Goal: Task Accomplishment & Management: Use online tool/utility

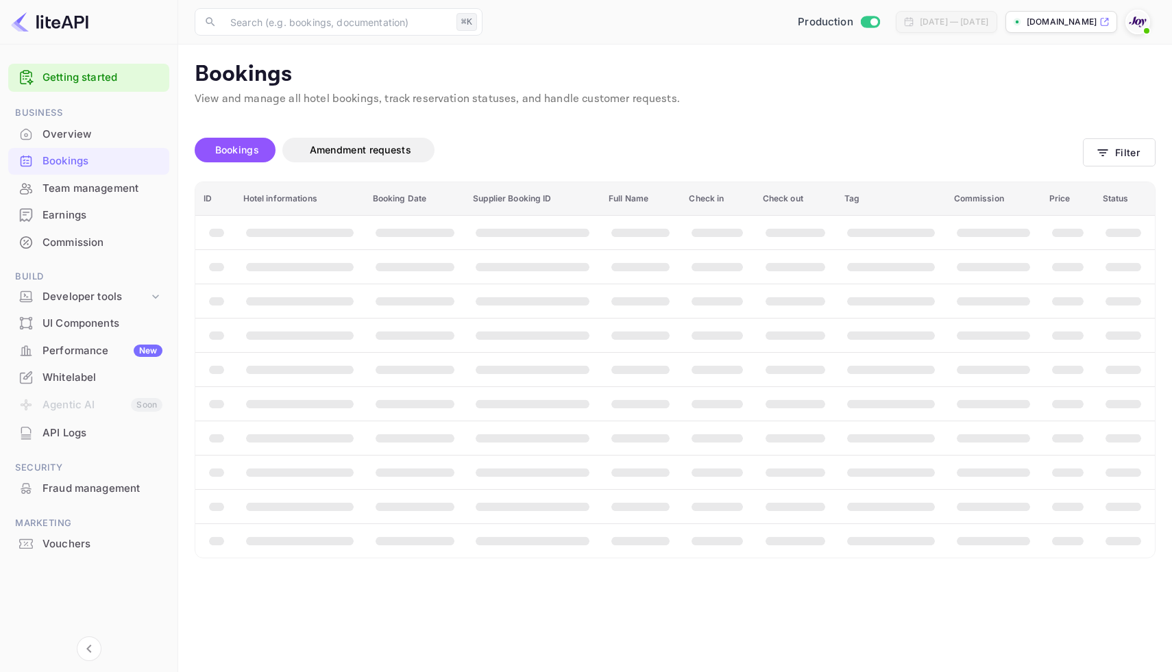
click at [240, 150] on span "Bookings" at bounding box center [237, 150] width 44 height 12
click at [1128, 155] on button "Filter" at bounding box center [1119, 152] width 73 height 28
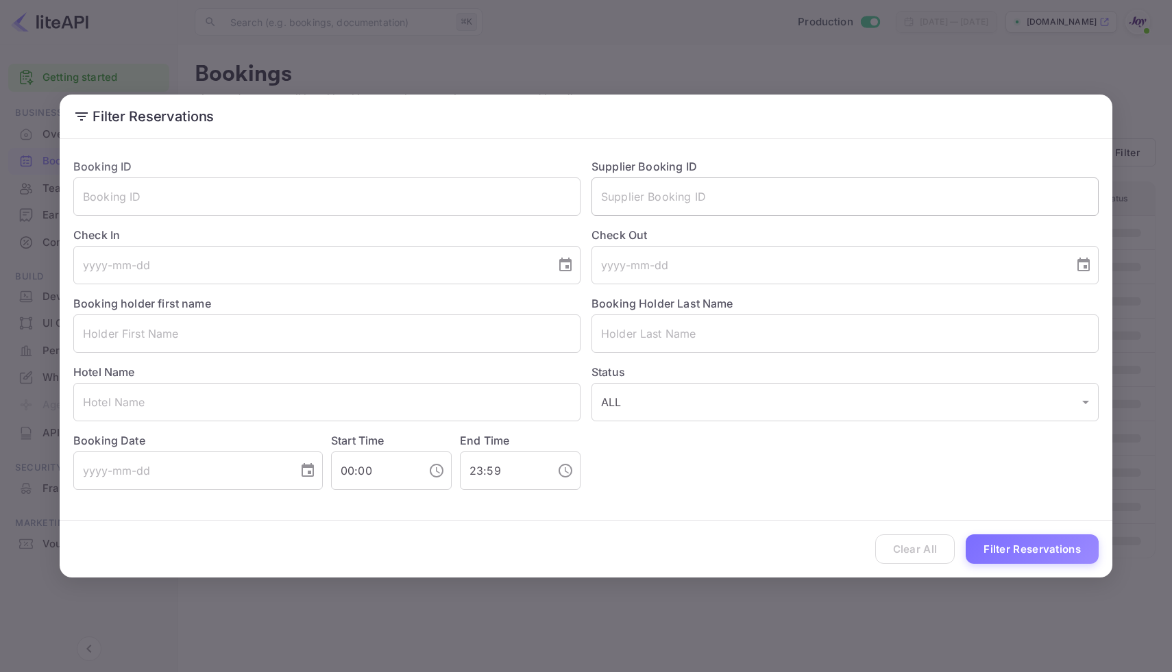
click at [682, 198] on input "text" at bounding box center [844, 196] width 507 height 38
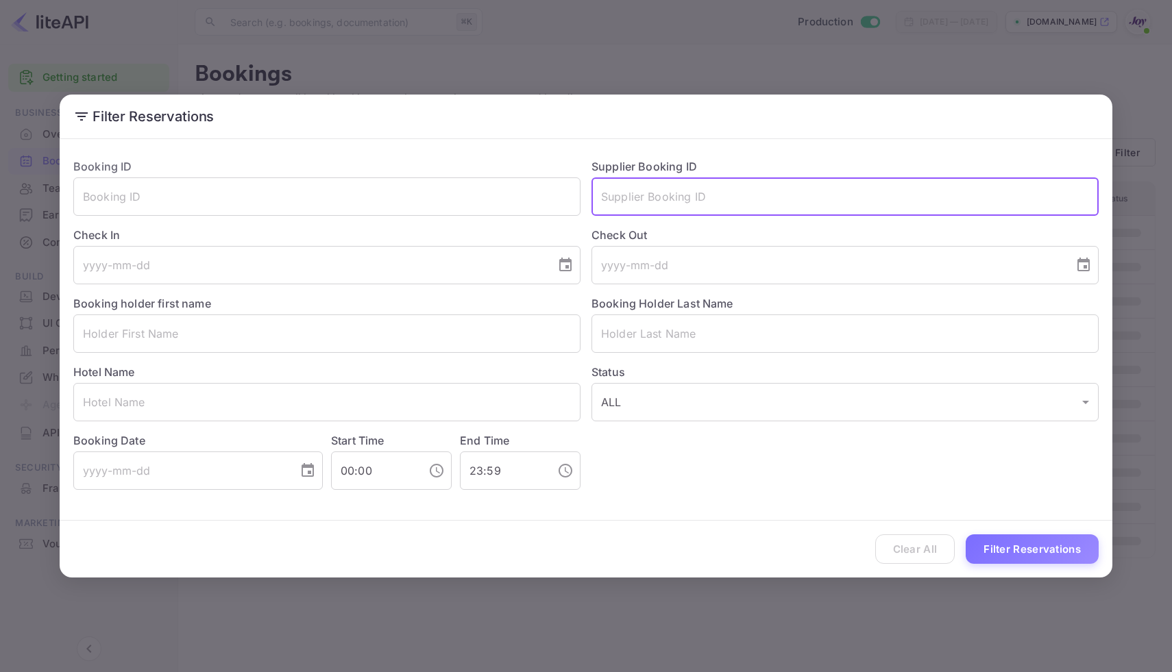
paste input "8748107"
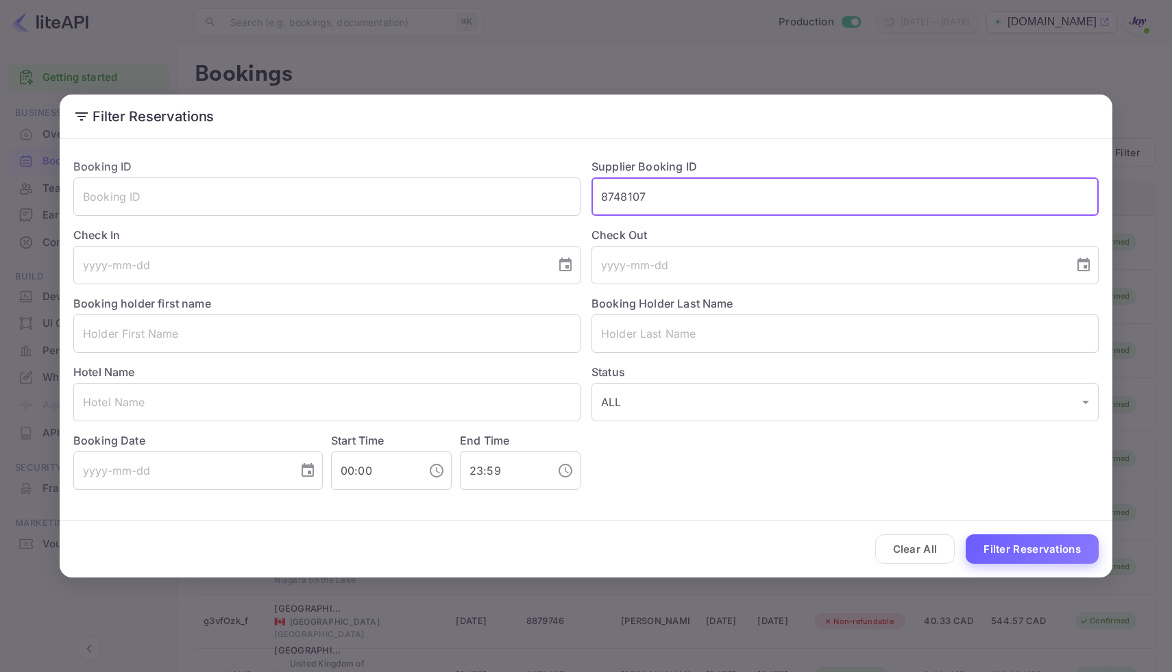
type input "8748107"
click at [1063, 547] on button "Filter Reservations" at bounding box center [1031, 548] width 133 height 29
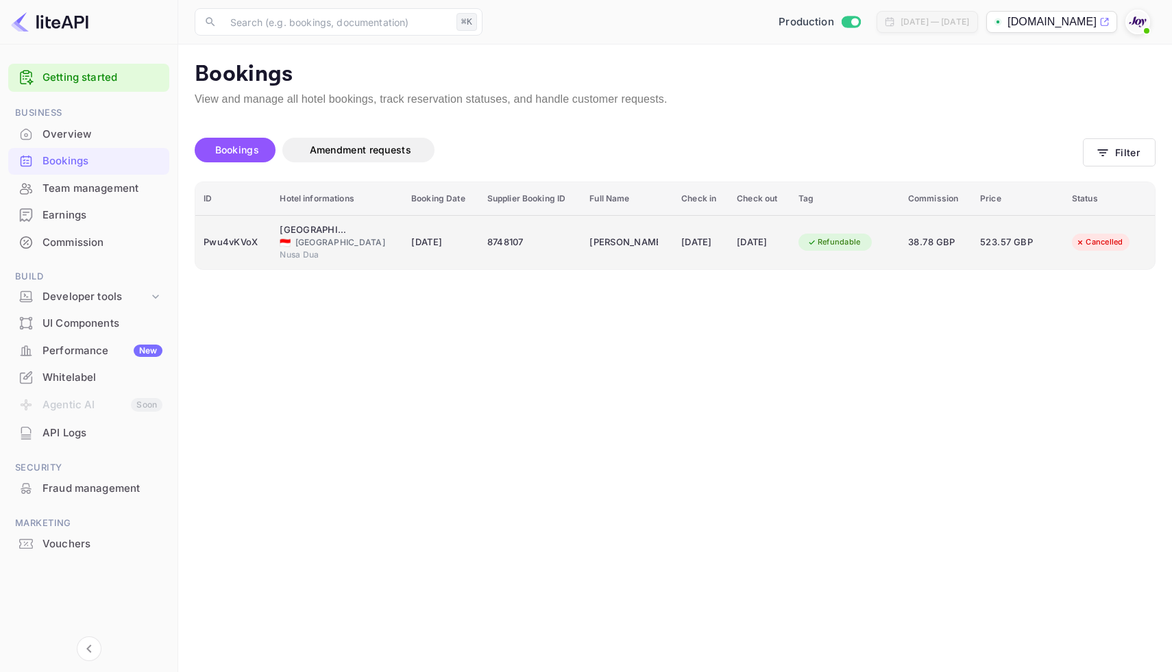
click at [547, 252] on td "8748107" at bounding box center [530, 242] width 103 height 54
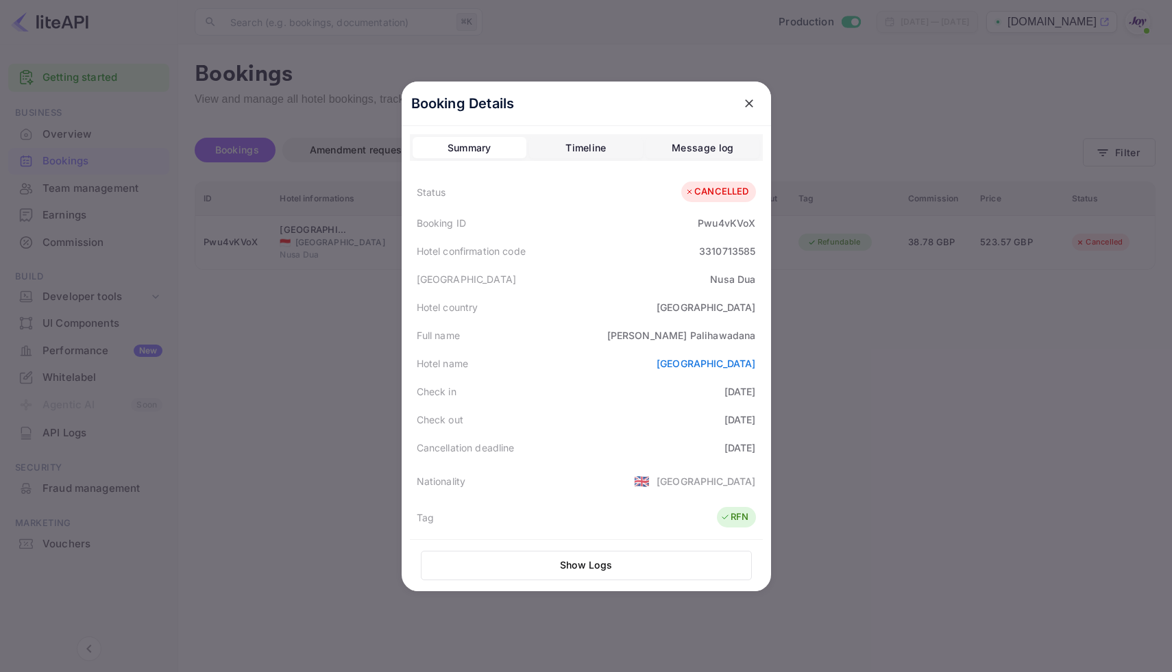
click at [830, 341] on div at bounding box center [586, 336] width 1172 height 672
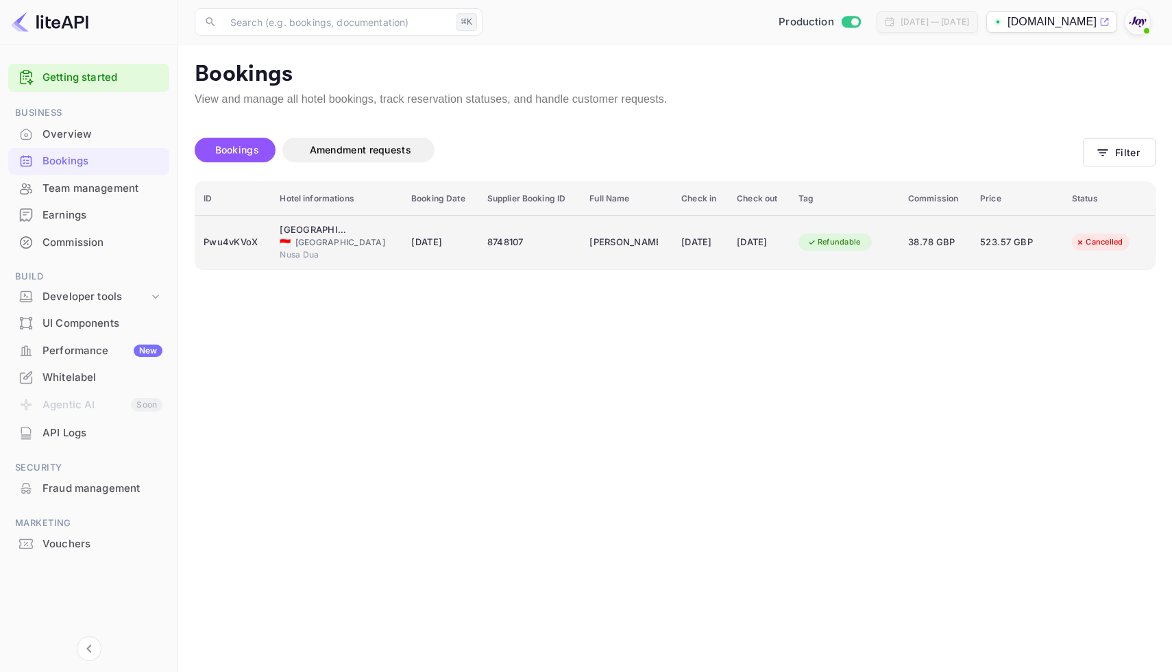
click at [411, 245] on span "[DATE]" at bounding box center [441, 242] width 60 height 15
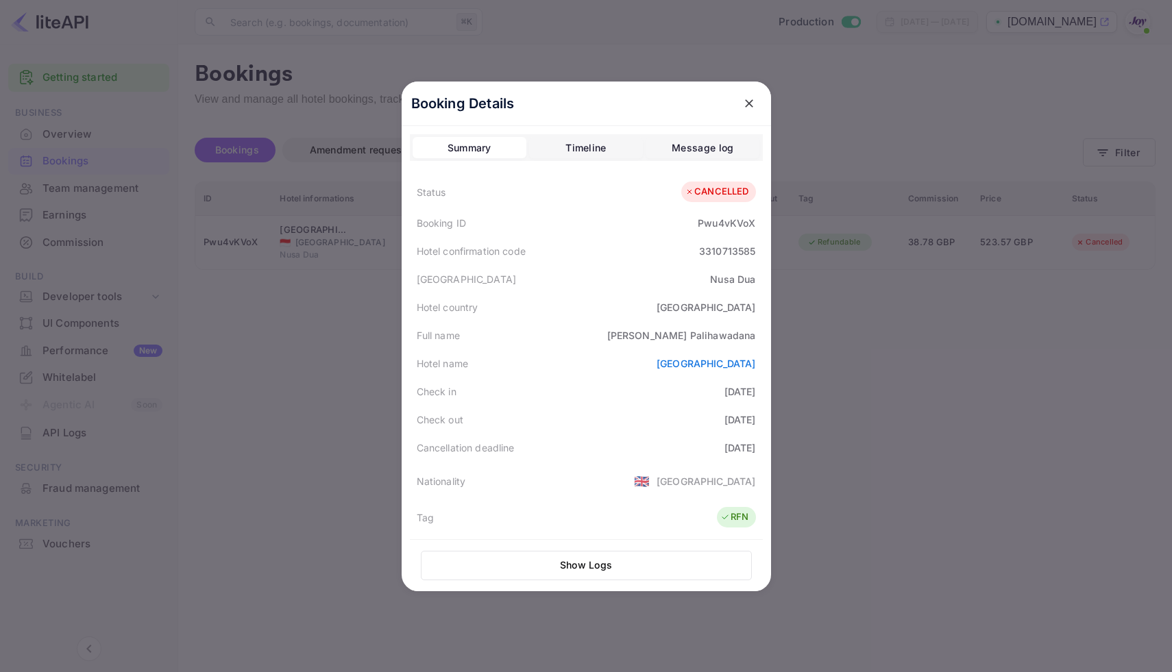
click at [625, 568] on button "Show Logs" at bounding box center [586, 565] width 331 height 29
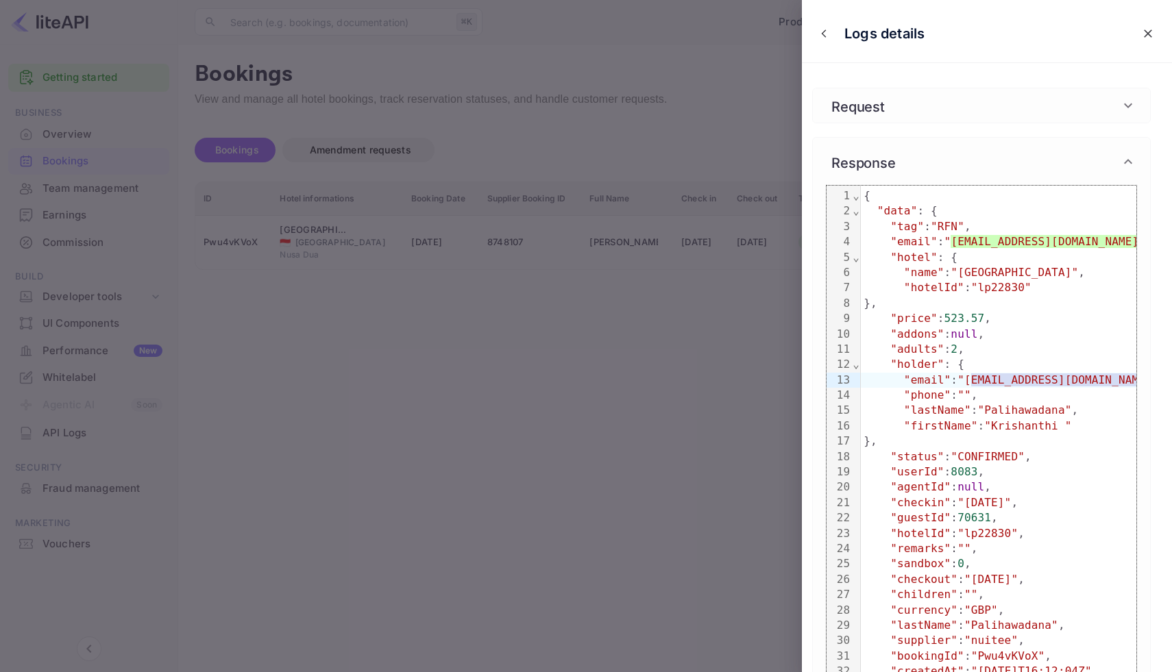
scroll to position [0, 44]
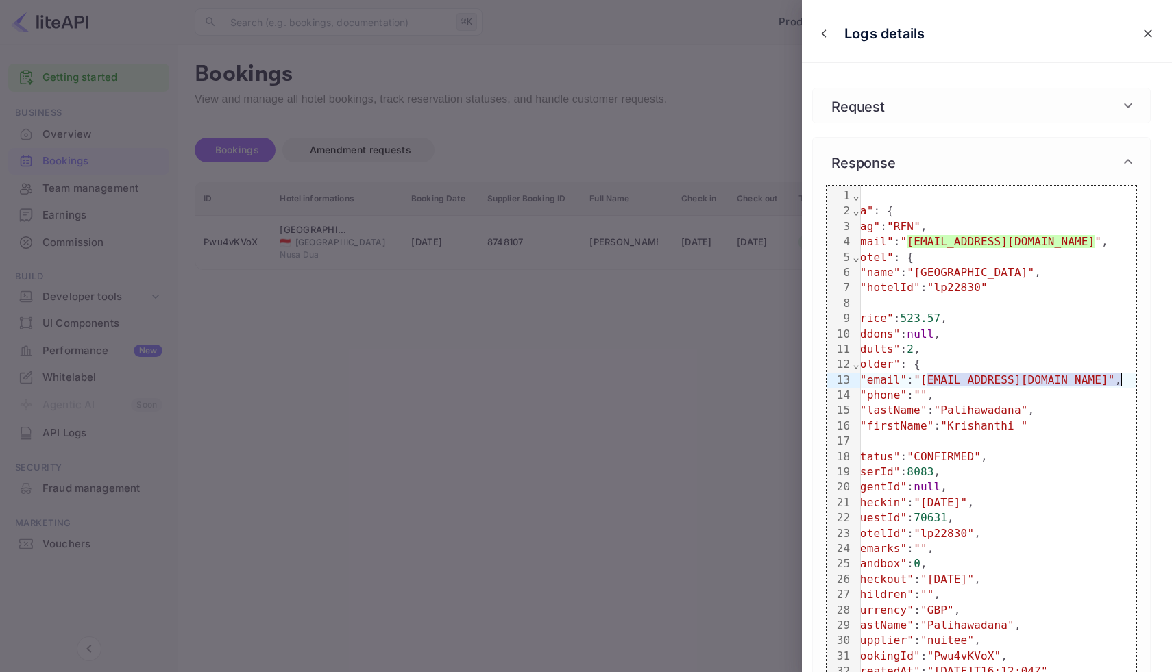
drag, startPoint x: 971, startPoint y: 380, endPoint x: 1118, endPoint y: 388, distance: 147.5
click at [1118, 388] on div ""email" : "[EMAIL_ADDRESS][DOMAIN_NAME]" ," at bounding box center [976, 380] width 319 height 15
copy span "[EMAIL_ADDRESS][DOMAIN_NAME]"
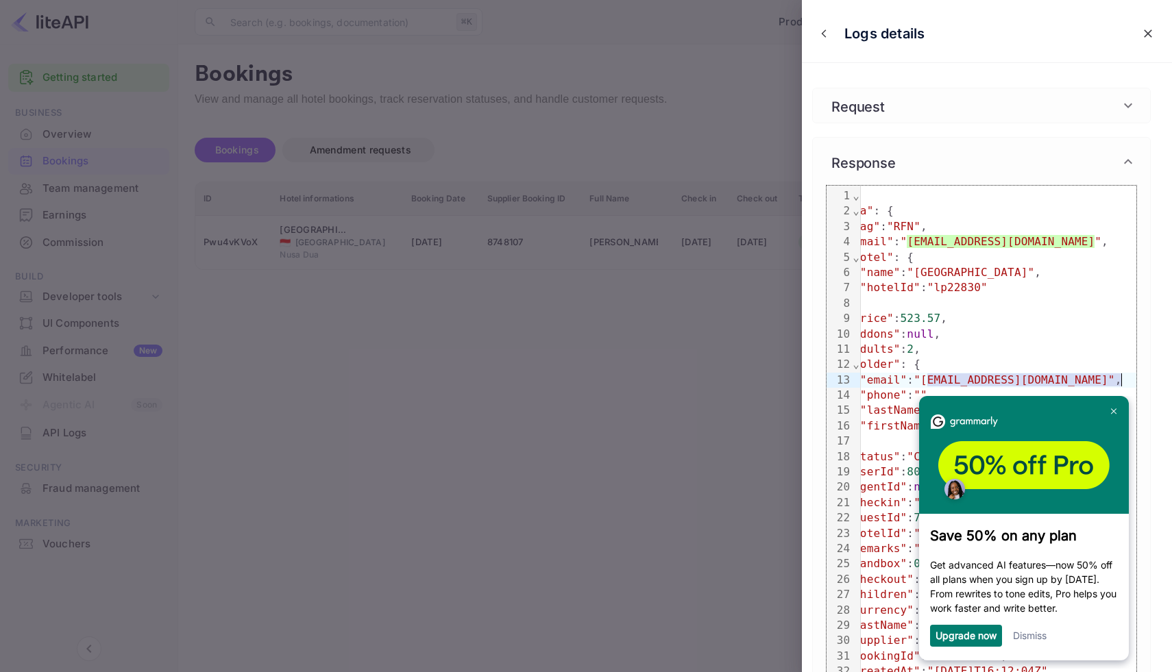
click at [733, 32] on div at bounding box center [586, 336] width 1172 height 672
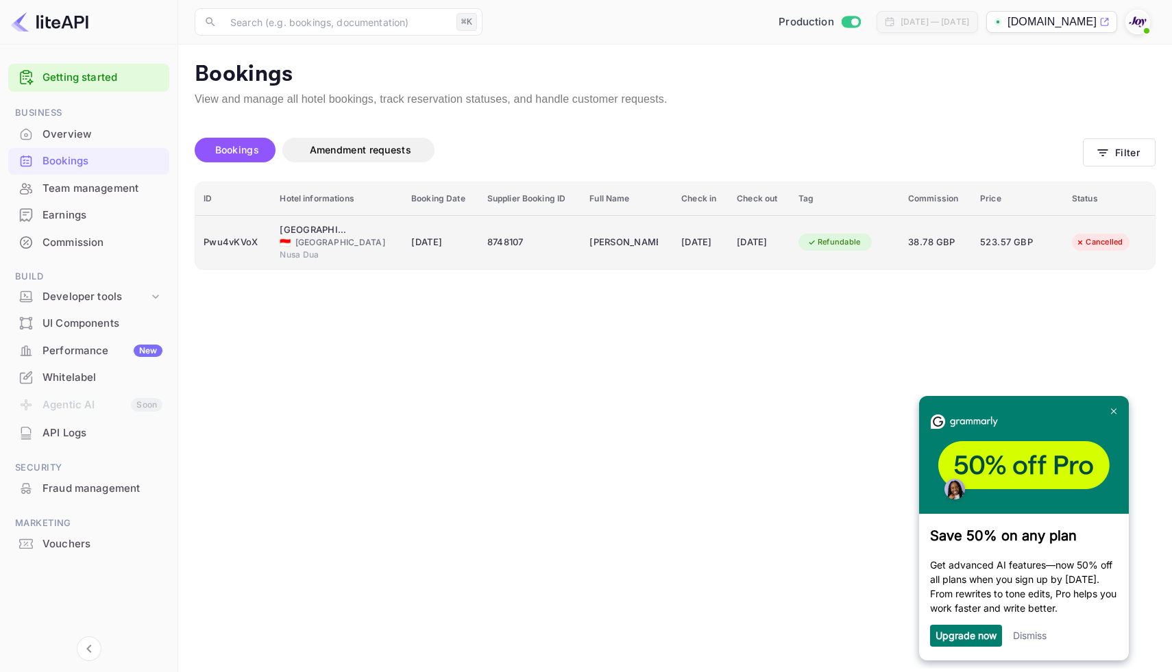
click at [623, 232] on div "[PERSON_NAME]" at bounding box center [623, 243] width 69 height 22
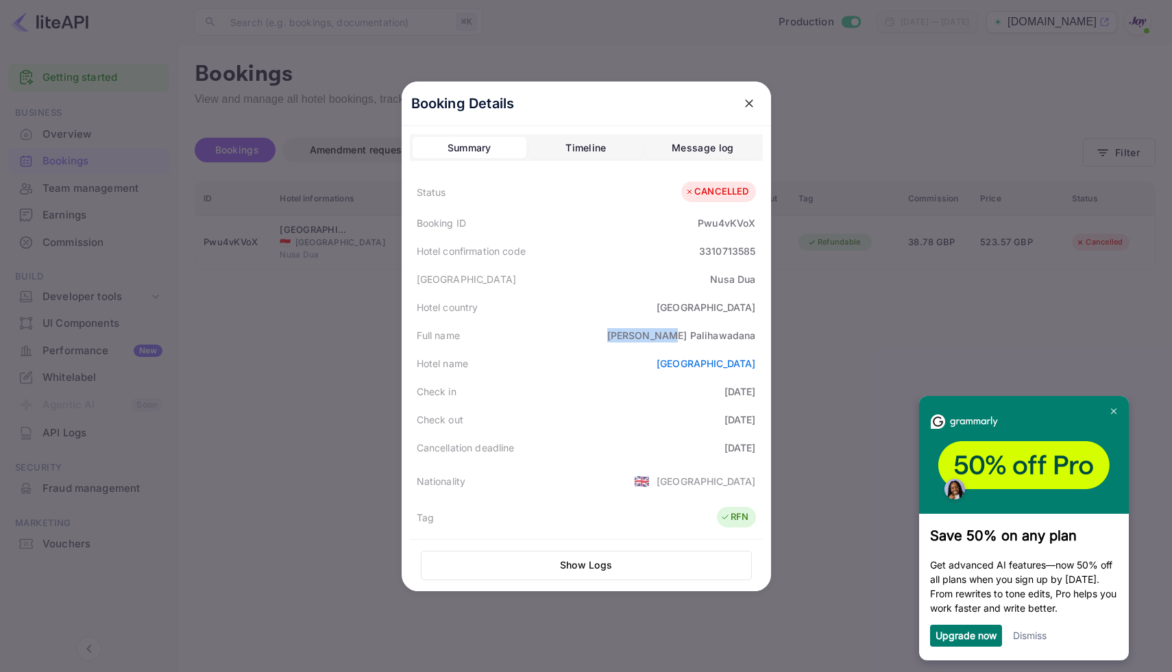
drag, startPoint x: 623, startPoint y: 334, endPoint x: 684, endPoint y: 336, distance: 60.3
click at [684, 336] on div "Full name [PERSON_NAME]" at bounding box center [586, 335] width 353 height 28
copy div "[PERSON_NAME]"
click at [1171, 72] on div at bounding box center [586, 336] width 1172 height 672
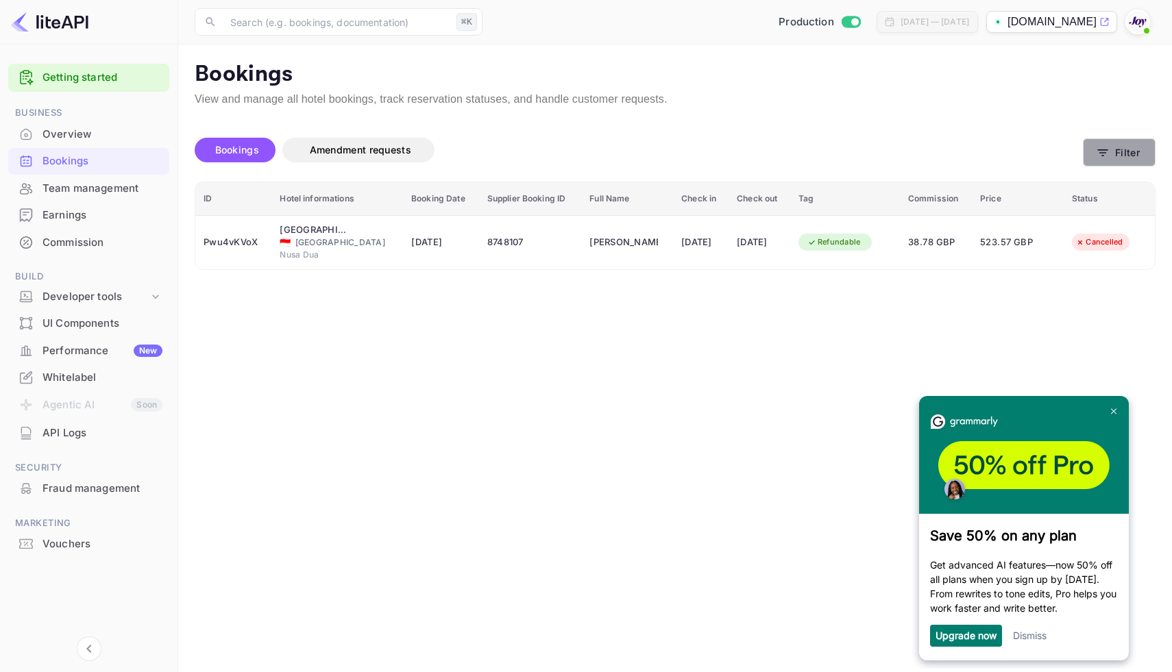
click at [1123, 146] on button "Filter" at bounding box center [1119, 152] width 73 height 28
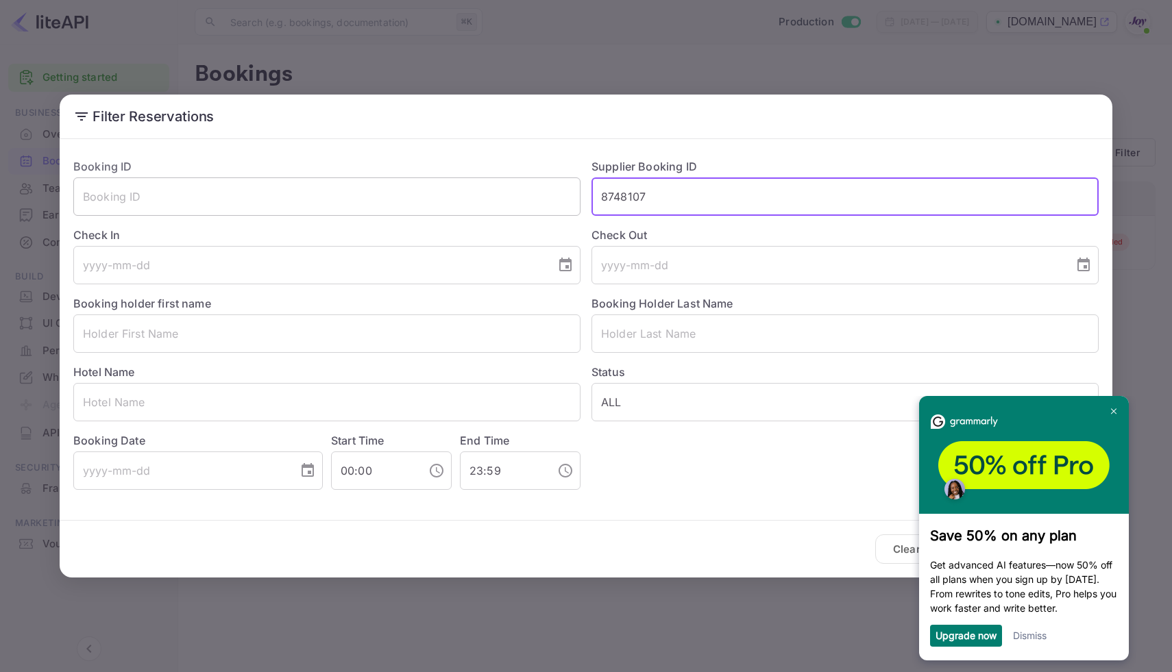
drag, startPoint x: 680, startPoint y: 197, endPoint x: 545, endPoint y: 179, distance: 136.9
click at [545, 179] on div "Booking ID ​ Supplier Booking ID 8748107 ​ Check In ​ Check Out ​ Booking holde…" at bounding box center [580, 318] width 1036 height 343
click at [234, 330] on input "text" at bounding box center [326, 333] width 507 height 38
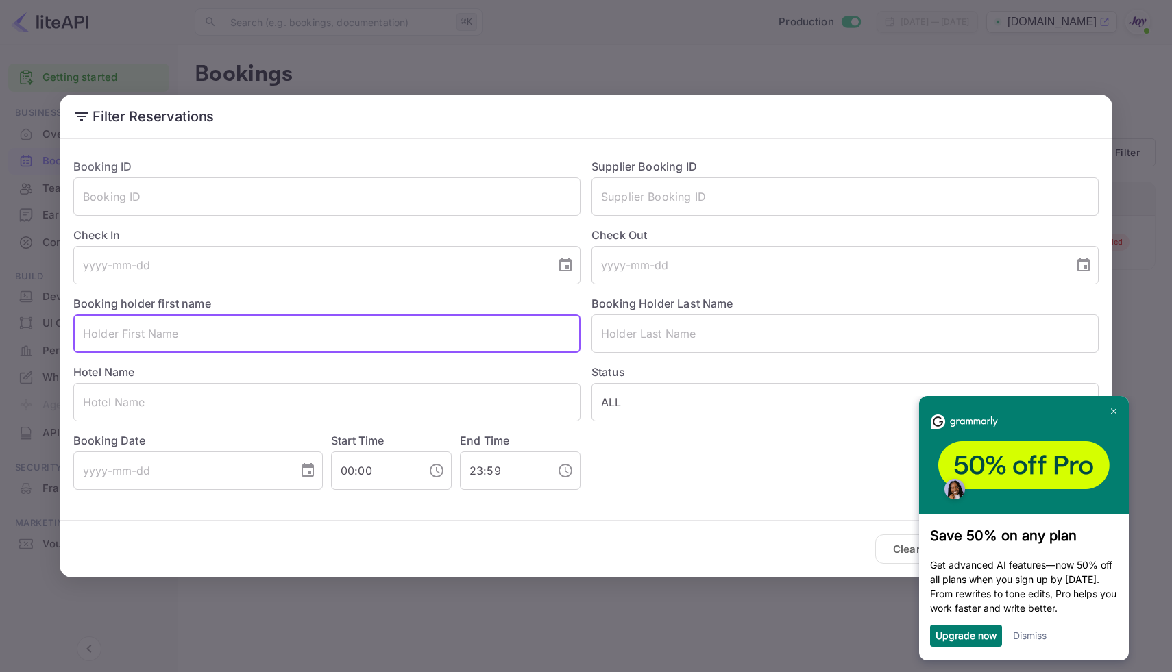
paste input "[PERSON_NAME]"
type input "[PERSON_NAME]"
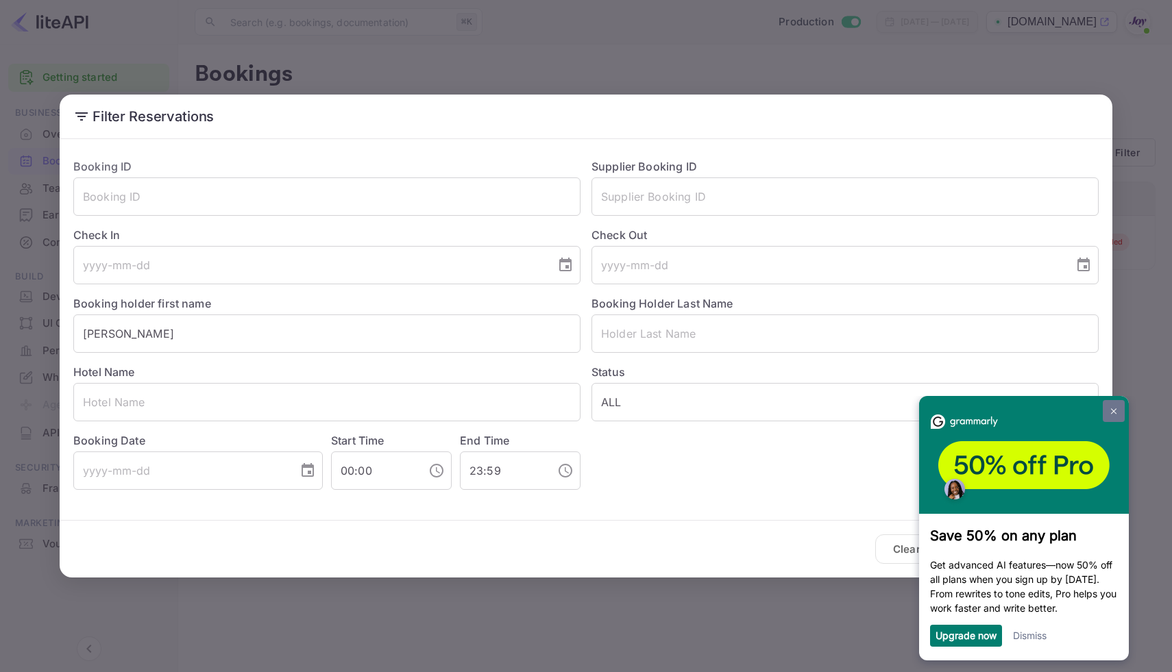
click at [1117, 404] on link at bounding box center [1113, 411] width 22 height 22
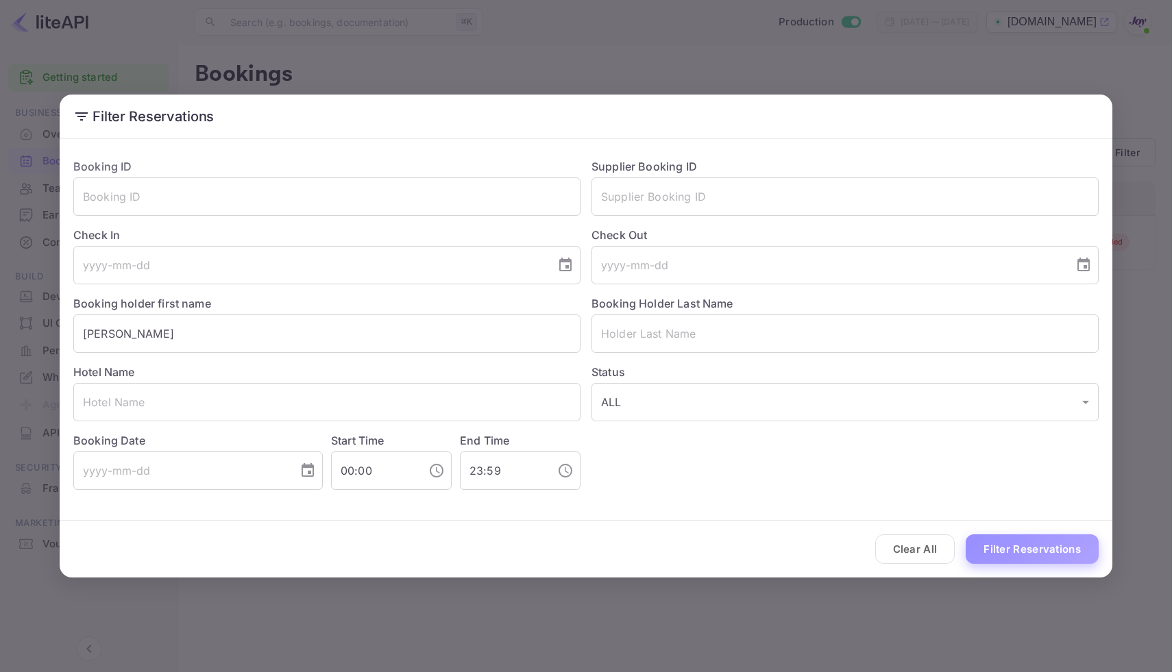
click at [1029, 554] on button "Filter Reservations" at bounding box center [1031, 548] width 133 height 29
